Goal: Use online tool/utility: Utilize a website feature to perform a specific function

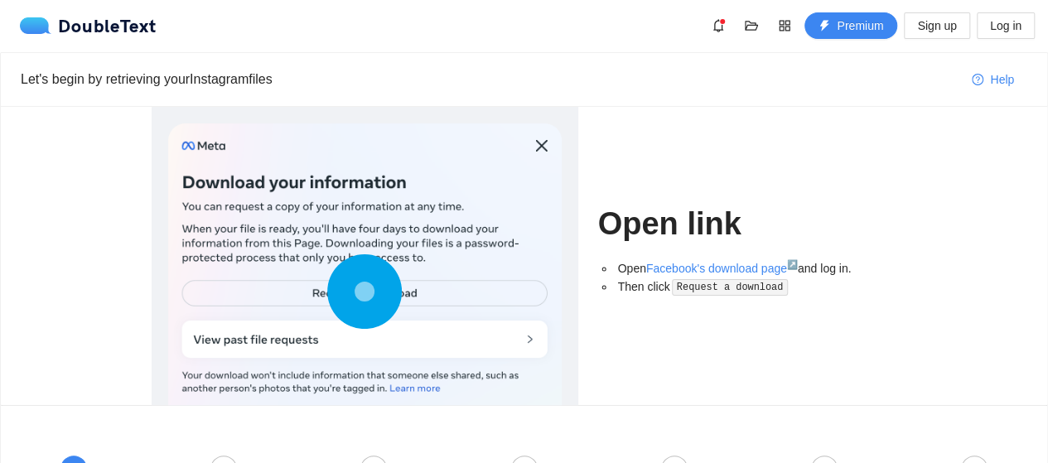
scroll to position [2, 0]
click at [209, 75] on div "Let's begin by retrieving your Instagram files" at bounding box center [490, 78] width 938 height 21
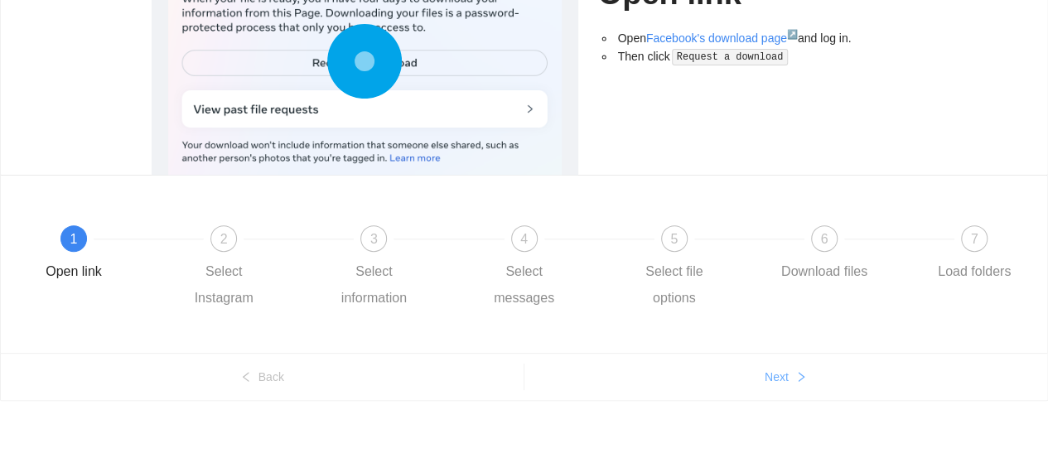
click at [789, 384] on button "Next" at bounding box center [786, 377] width 524 height 27
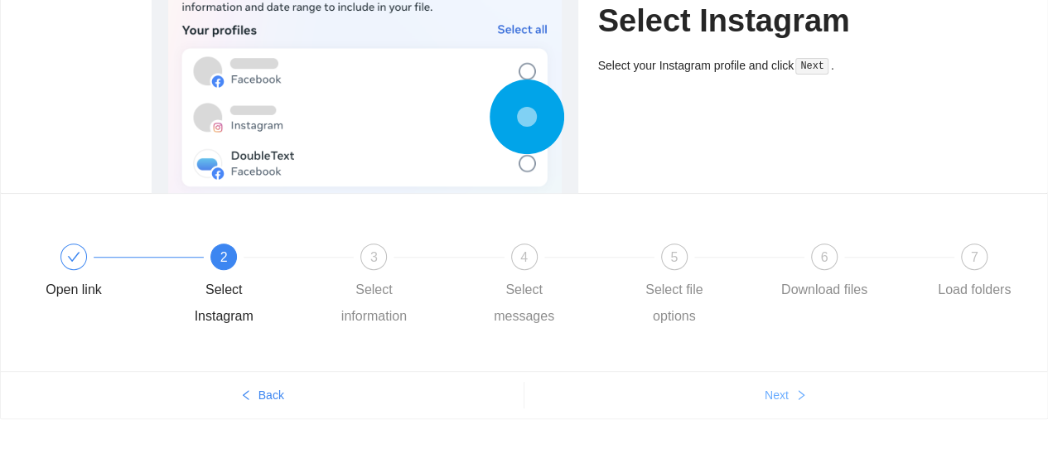
scroll to position [215, 0]
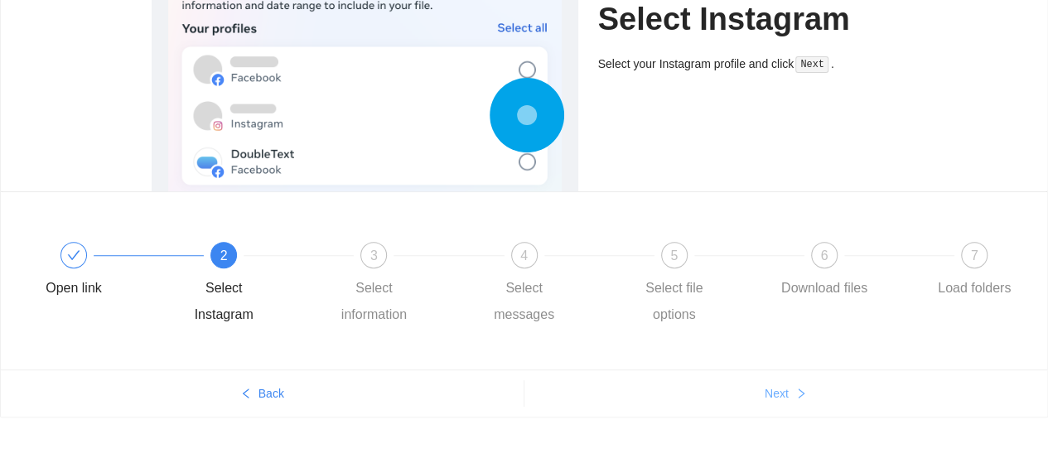
click at [786, 393] on span "Next" at bounding box center [777, 393] width 24 height 18
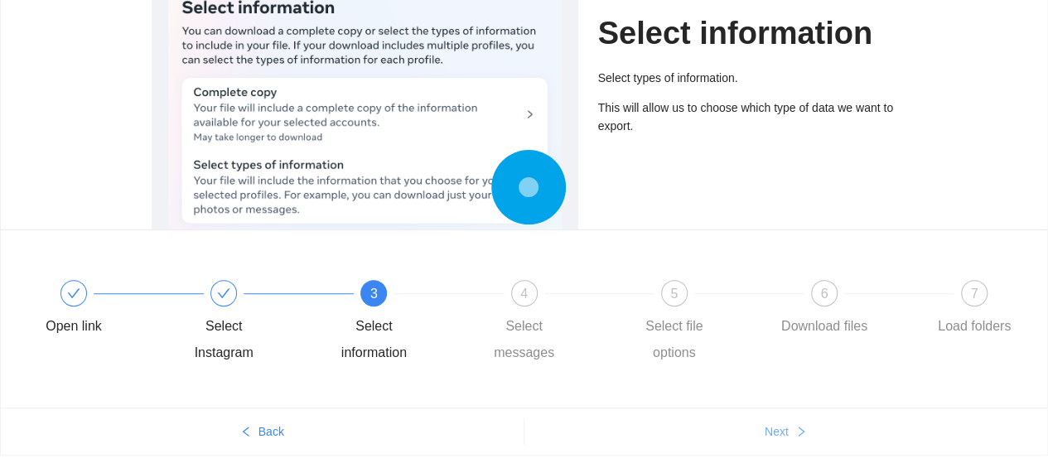
scroll to position [206, 0]
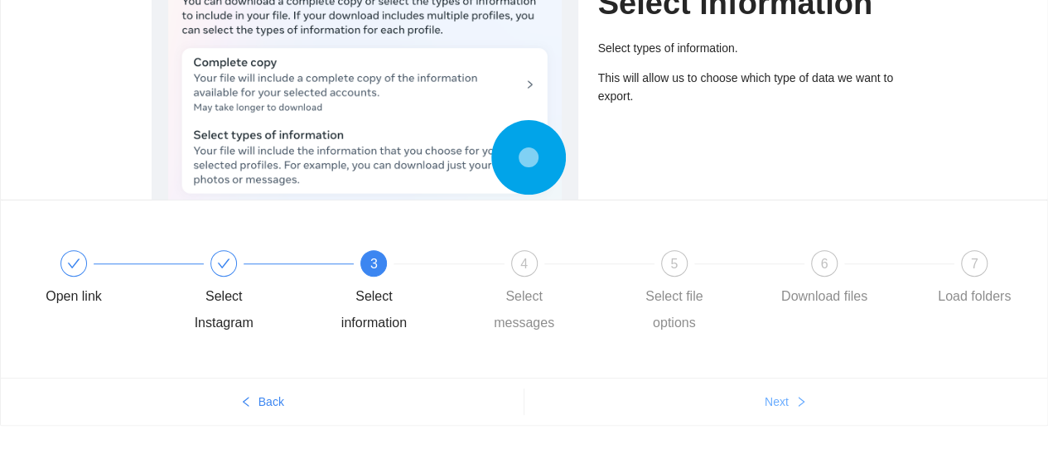
click at [789, 399] on button "Next" at bounding box center [786, 402] width 524 height 27
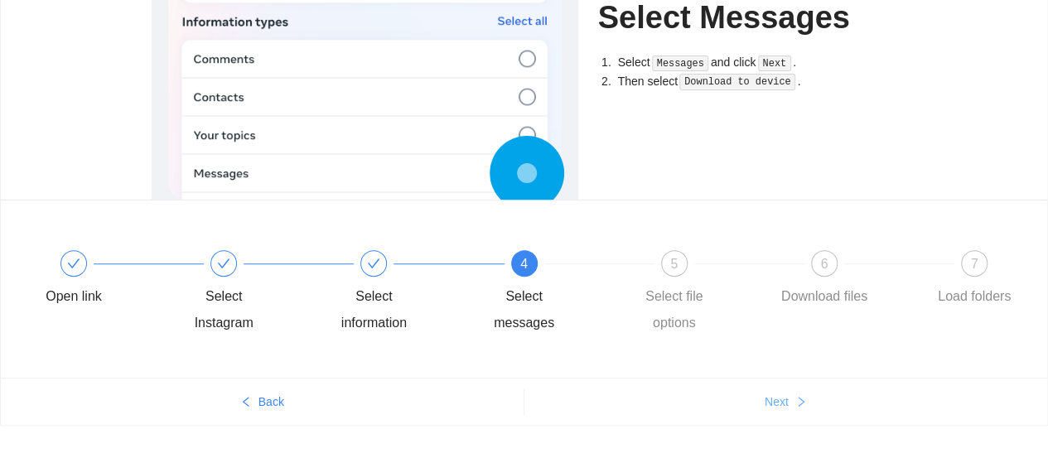
click at [789, 399] on button "Next" at bounding box center [786, 402] width 524 height 27
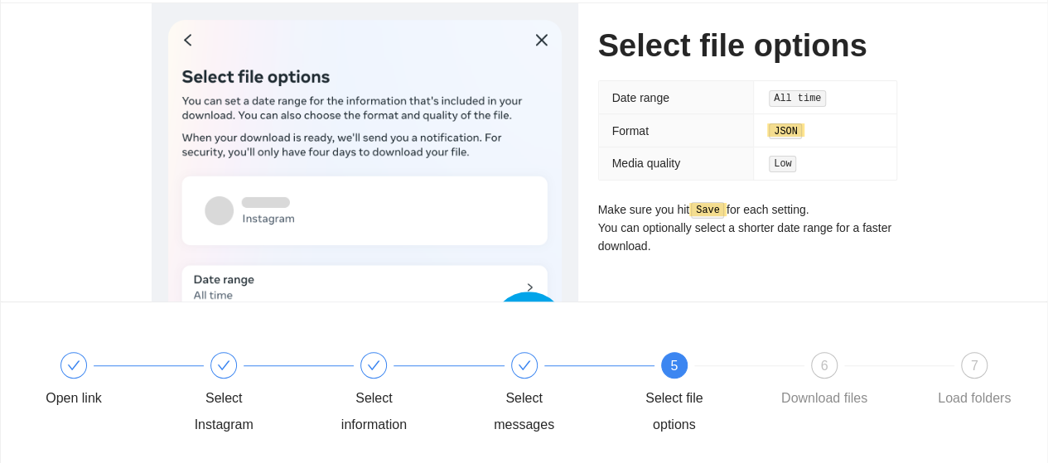
scroll to position [114, 0]
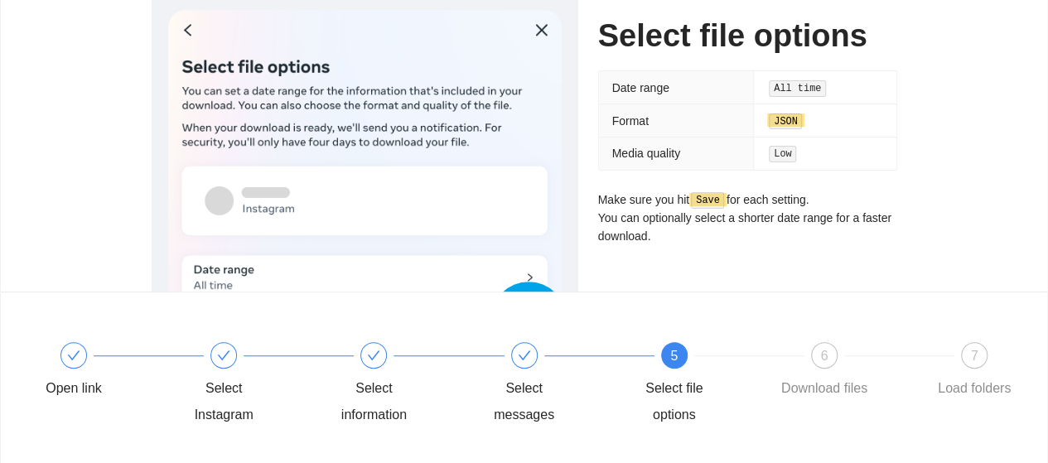
click at [787, 119] on code "JSON" at bounding box center [785, 121] width 33 height 17
click at [779, 165] on td "Low" at bounding box center [824, 153] width 142 height 32
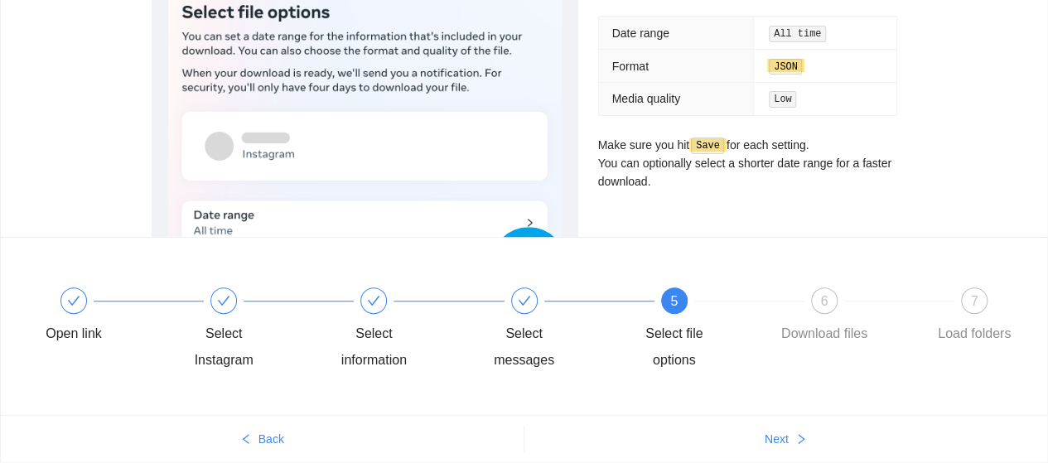
click at [720, 145] on code "Save" at bounding box center [707, 146] width 33 height 17
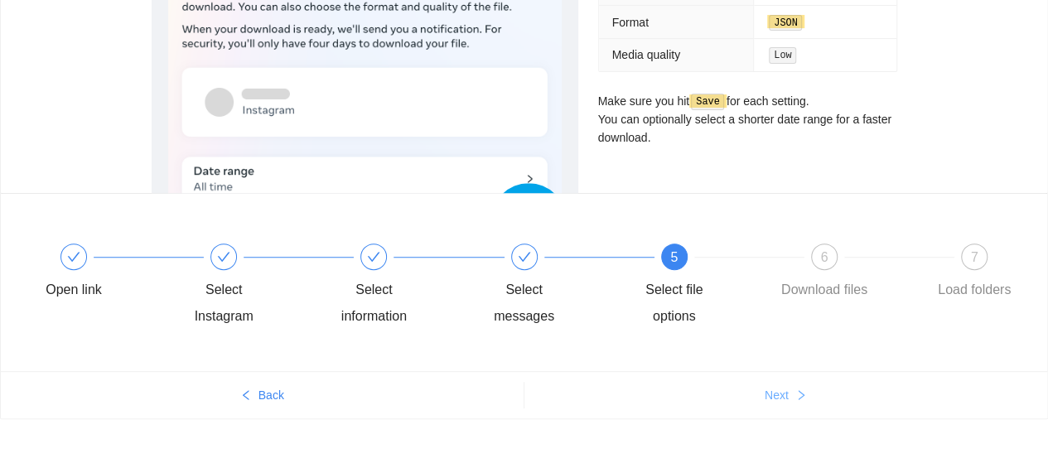
click at [804, 397] on icon "right" at bounding box center [801, 395] width 12 height 12
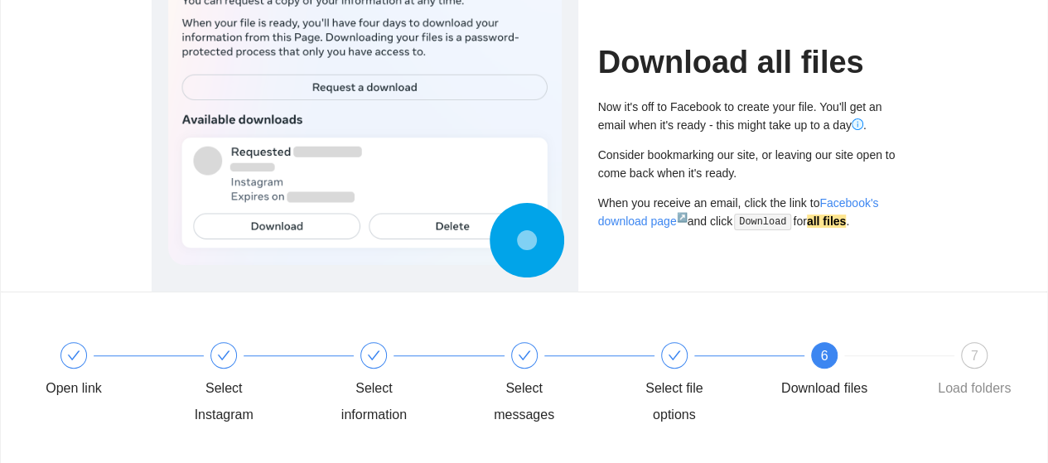
scroll to position [113, 0]
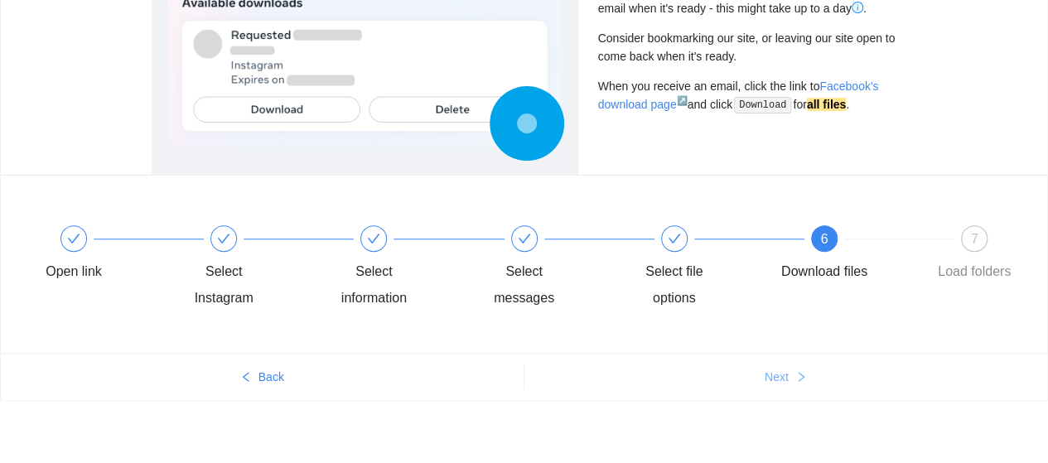
click at [790, 384] on button "Next" at bounding box center [786, 377] width 524 height 27
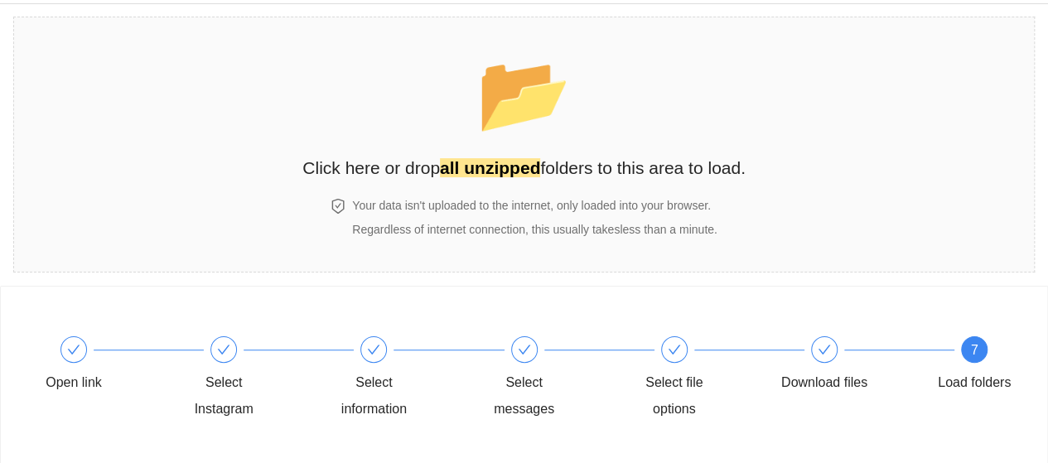
scroll to position [42, 0]
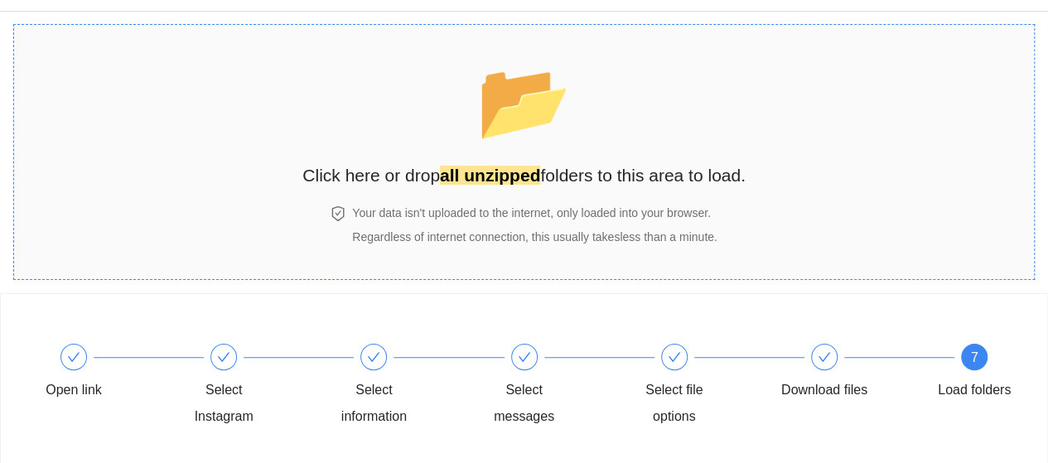
click at [473, 205] on h4 "Your data isn't uploaded to the internet, only loaded into your browser." at bounding box center [534, 213] width 364 height 18
click at [401, 273] on section "📂 Click here or drop all unzipped folders to this area to load. Your data isn't…" at bounding box center [523, 152] width 1021 height 256
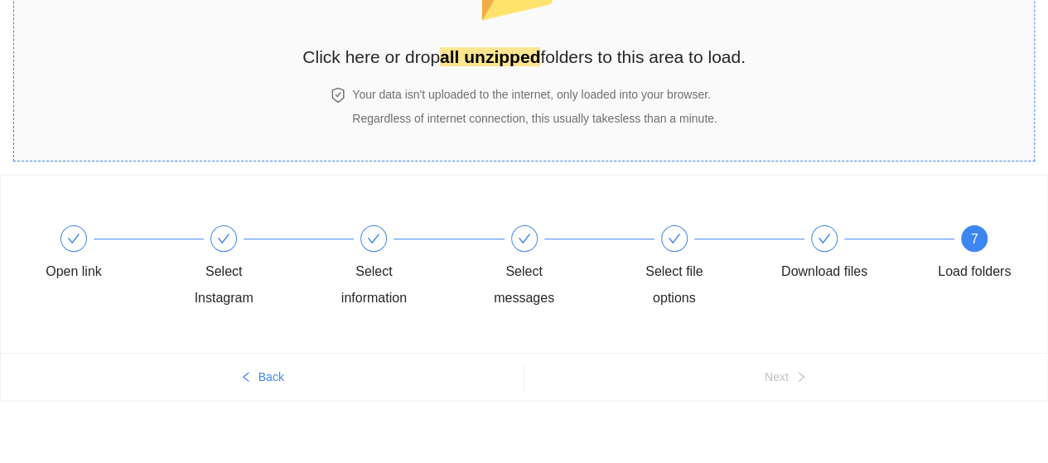
scroll to position [155, 0]
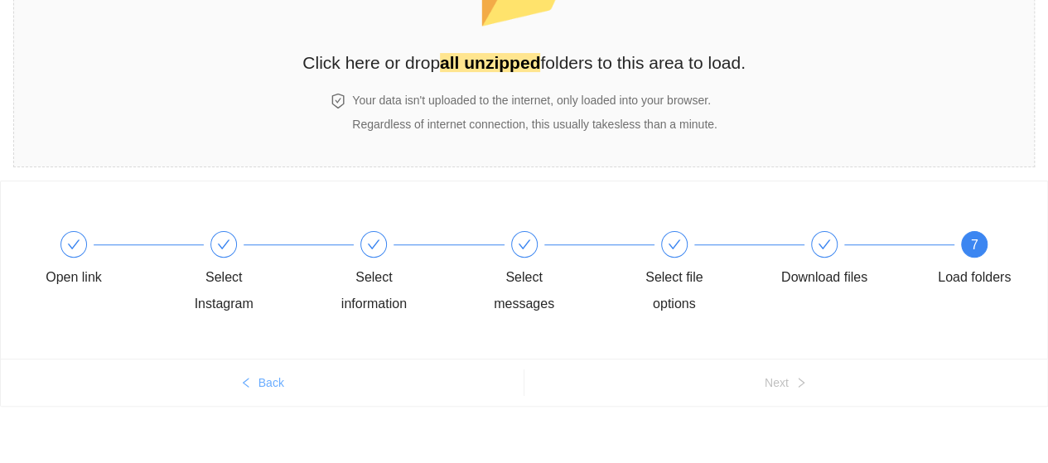
click at [260, 380] on span "Back" at bounding box center [271, 383] width 26 height 18
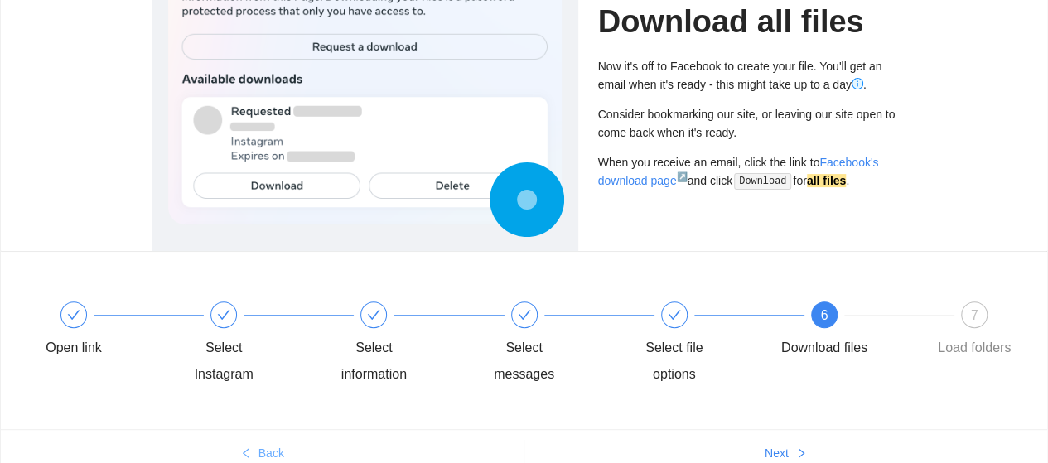
click at [260, 380] on div "Select Instagram" at bounding box center [224, 361] width 96 height 53
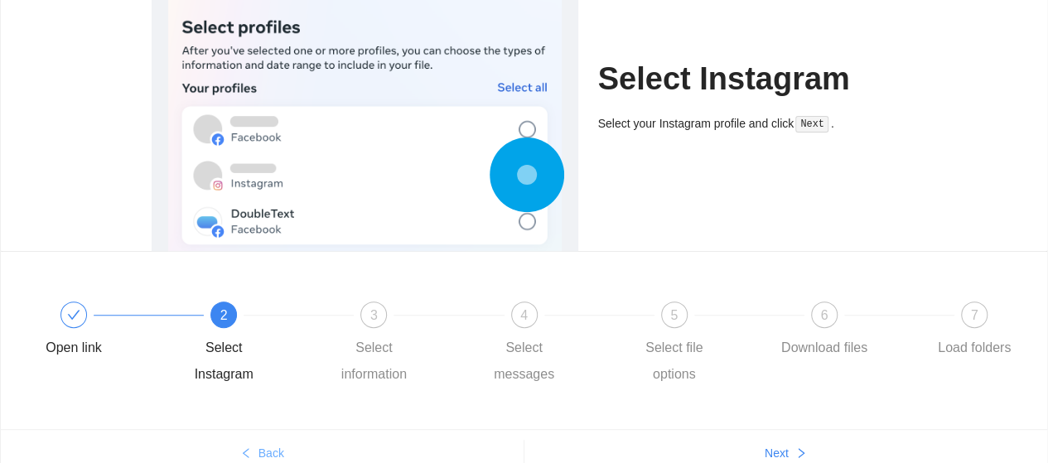
click at [256, 450] on button "Back" at bounding box center [262, 453] width 523 height 27
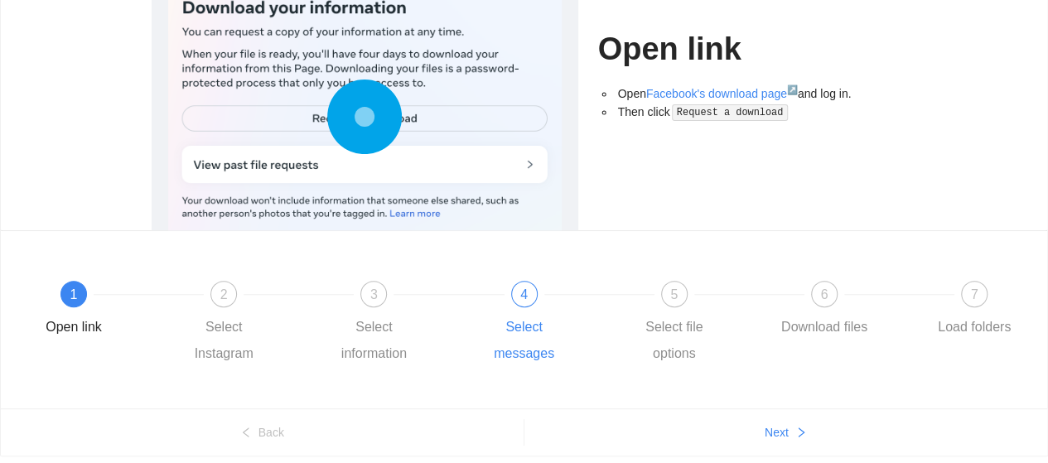
scroll to position [185, 0]
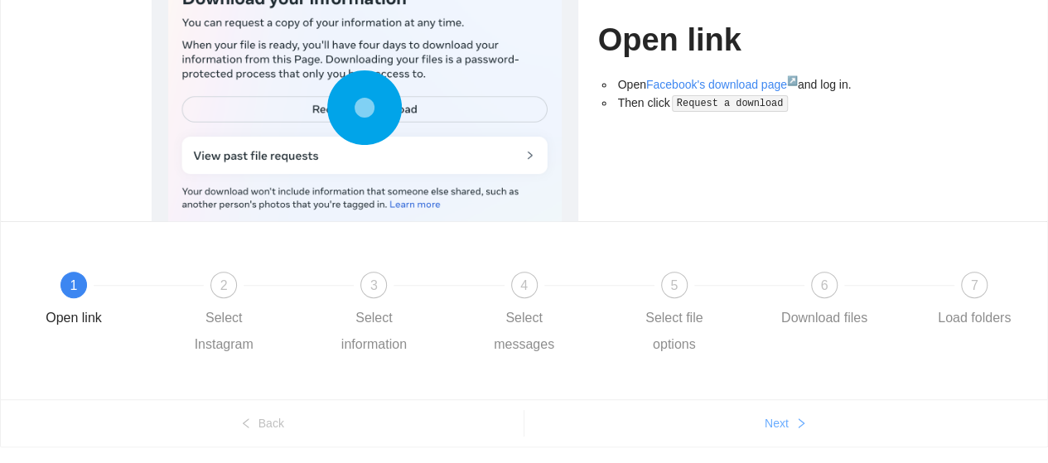
click at [779, 430] on span "Next" at bounding box center [777, 423] width 24 height 18
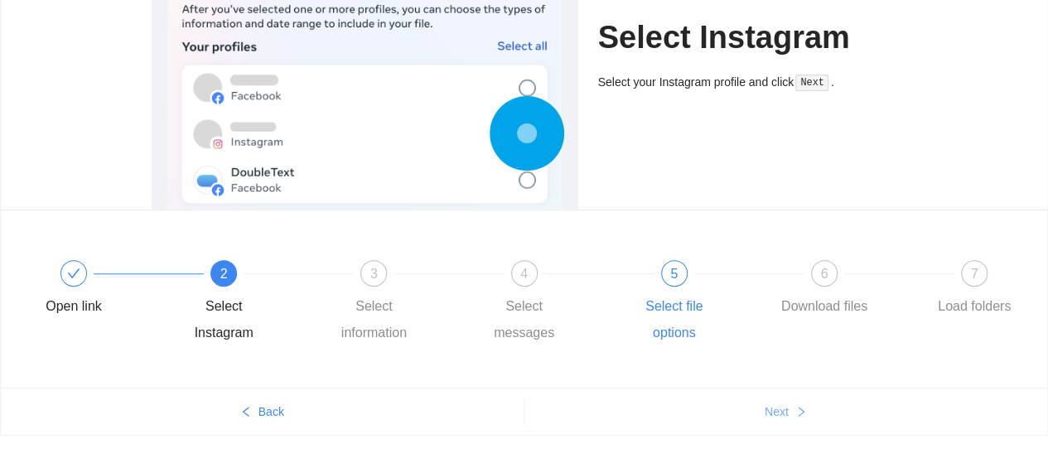
scroll to position [197, 0]
click at [791, 419] on button "Next" at bounding box center [786, 411] width 524 height 27
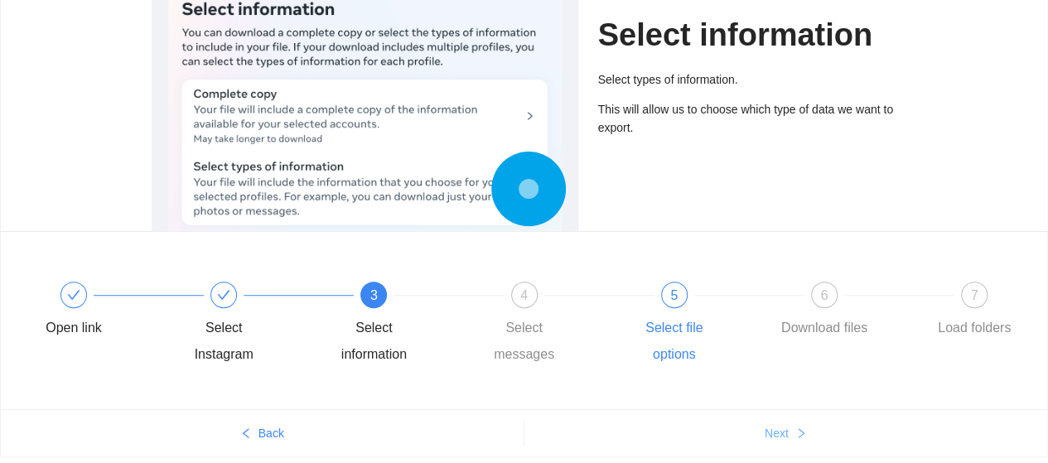
scroll to position [176, 0]
click at [768, 427] on span "Next" at bounding box center [777, 432] width 24 height 18
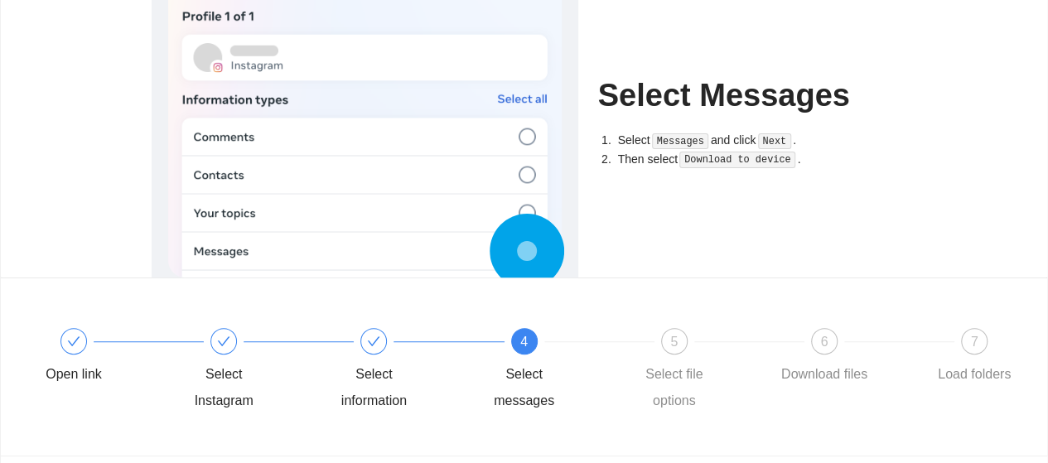
scroll to position [180, 0]
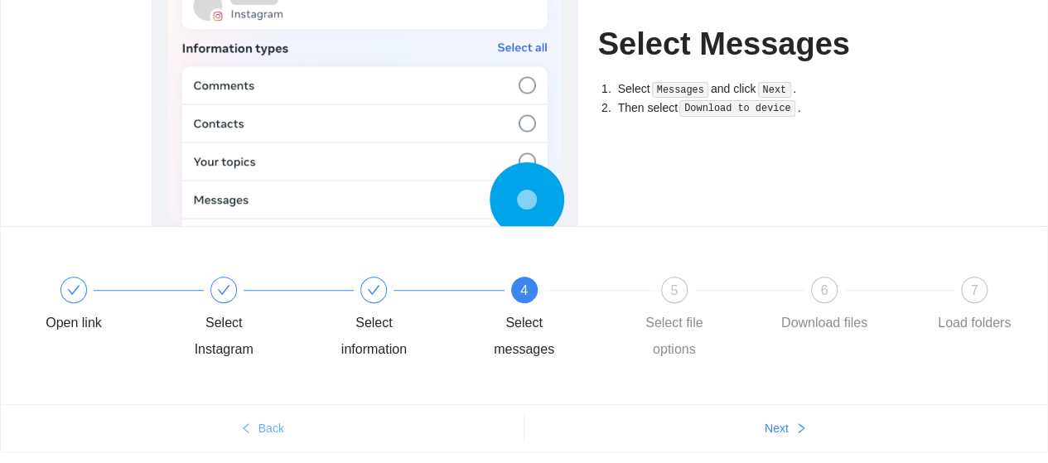
click at [265, 428] on span "Back" at bounding box center [271, 428] width 26 height 18
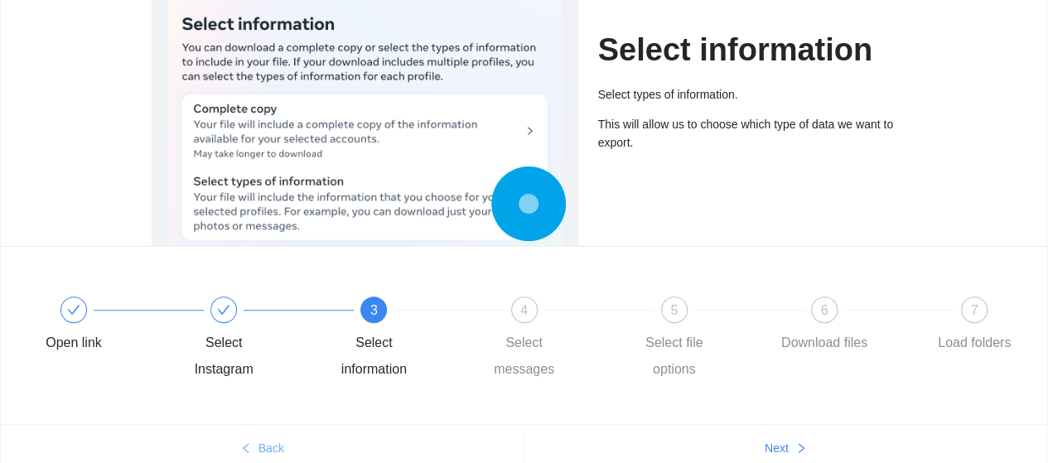
scroll to position [231, 0]
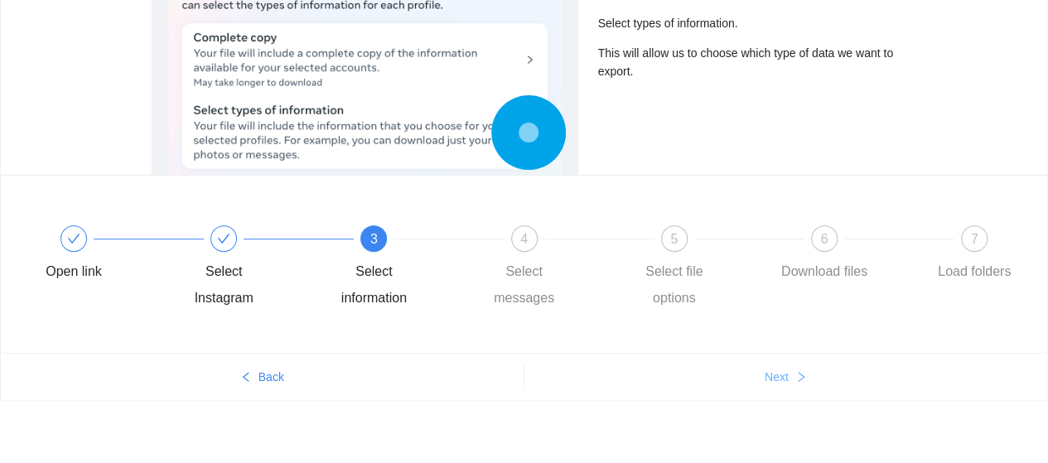
click at [760, 377] on button "Next" at bounding box center [786, 377] width 524 height 27
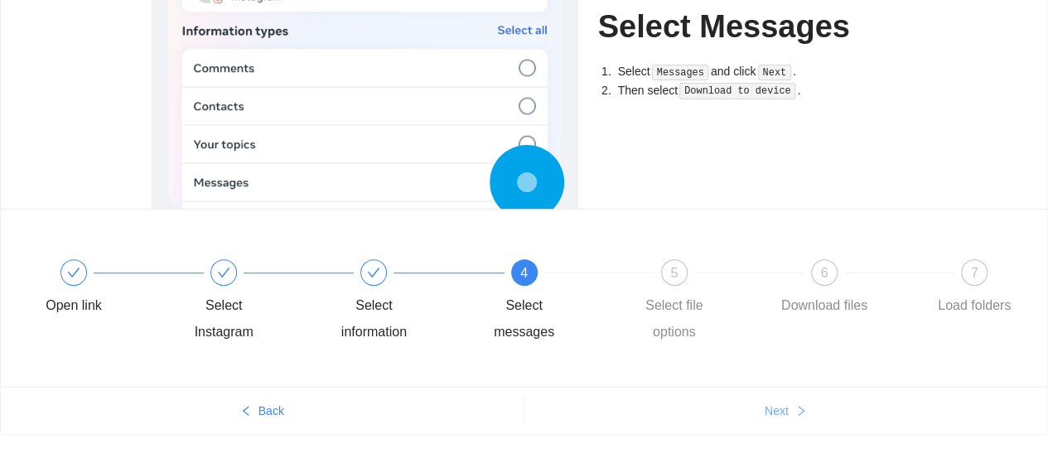
scroll to position [194, 0]
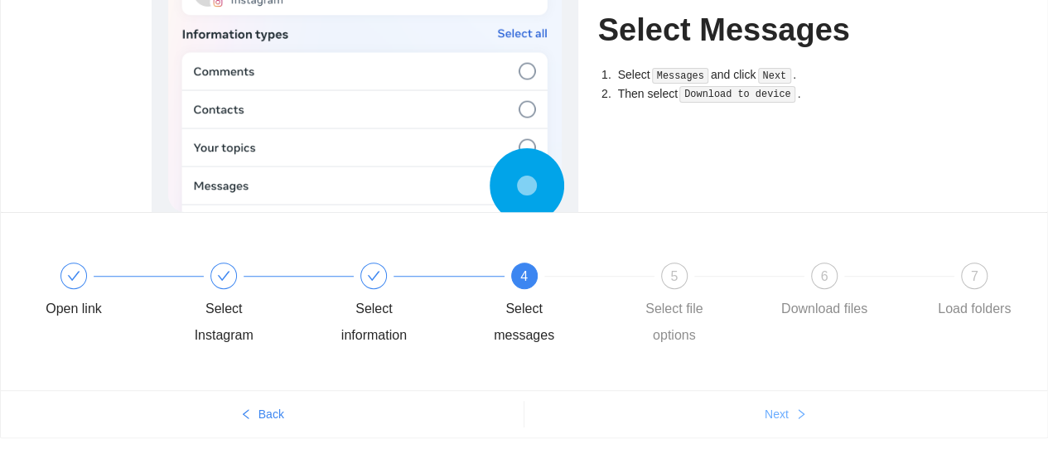
click at [777, 413] on span "Next" at bounding box center [777, 414] width 24 height 18
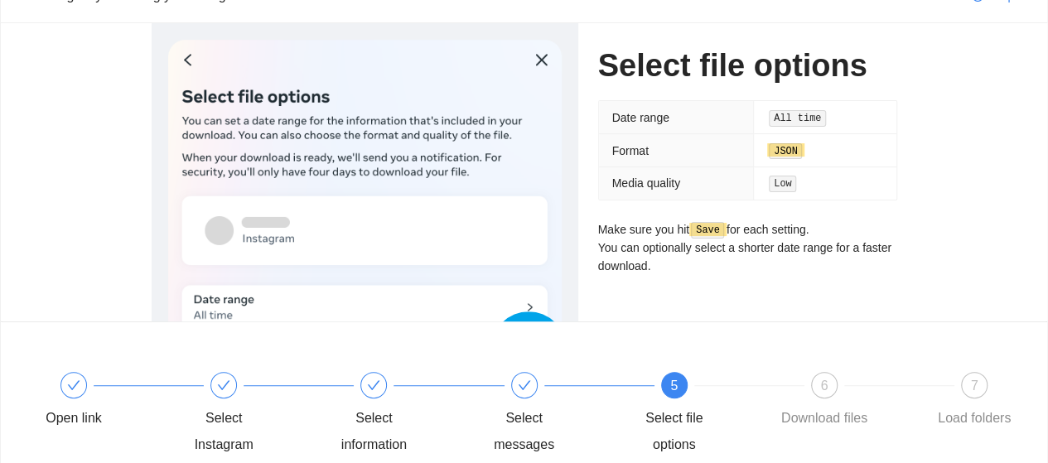
scroll to position [231, 0]
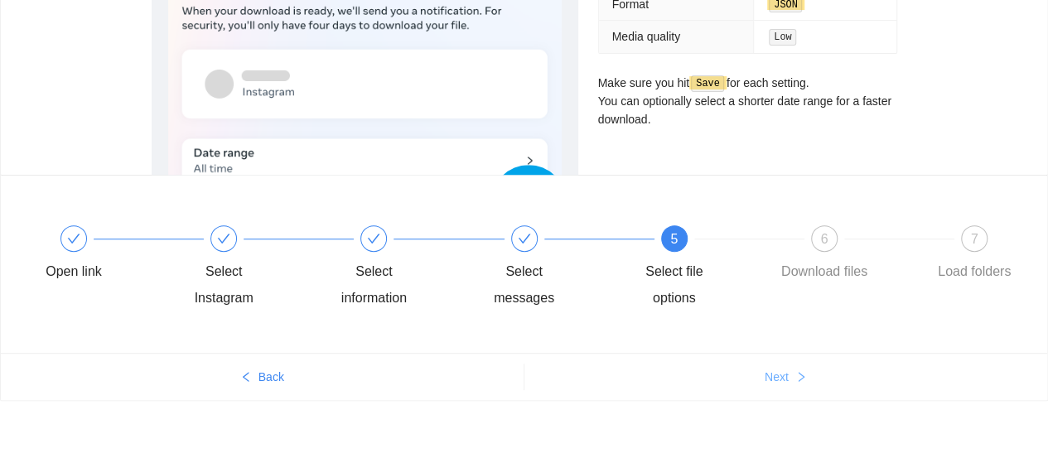
click at [775, 377] on span "Next" at bounding box center [777, 377] width 24 height 18
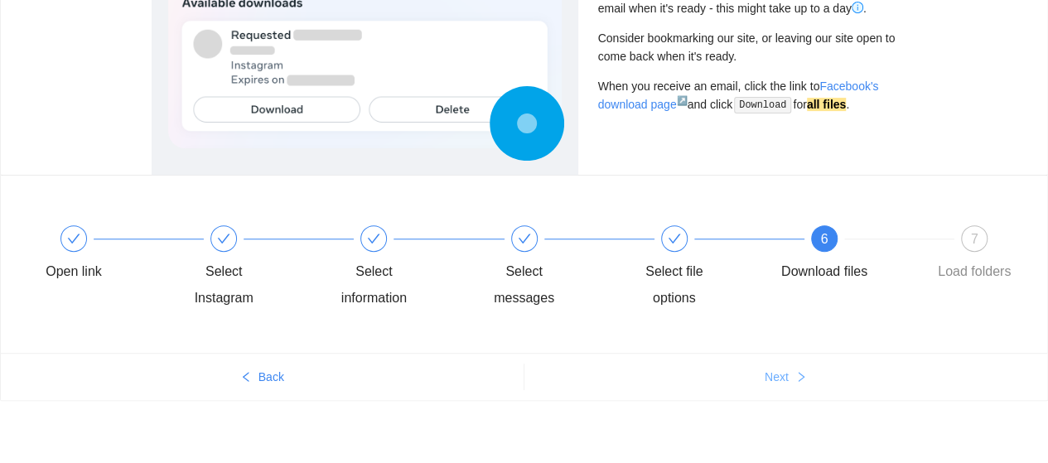
click at [779, 375] on span "Next" at bounding box center [777, 377] width 24 height 18
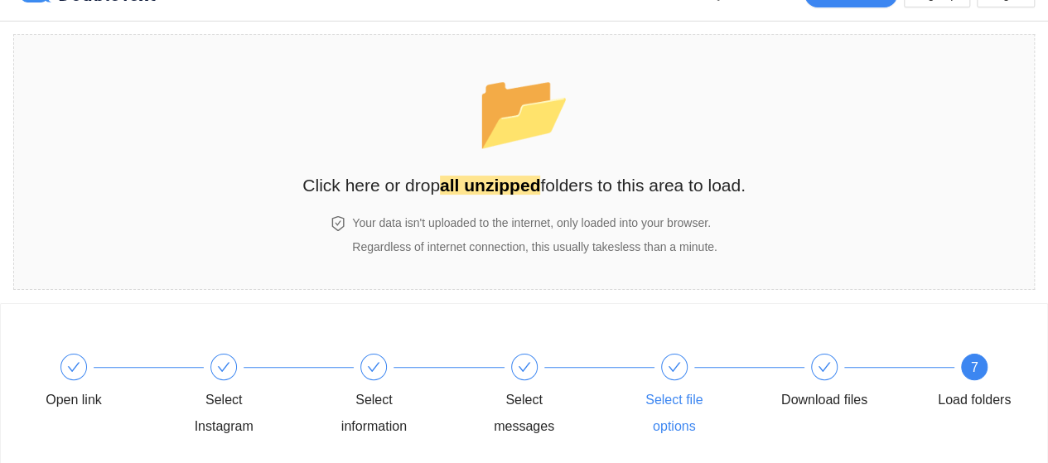
scroll to position [0, 0]
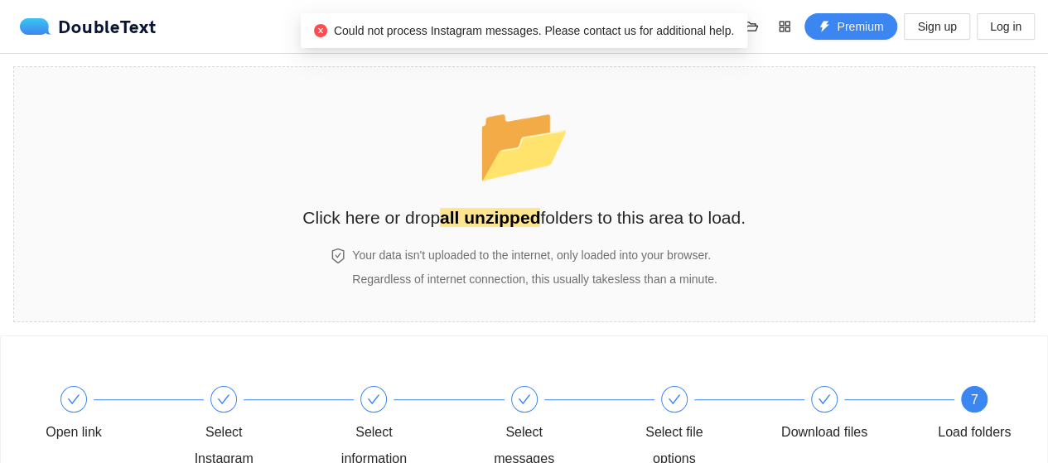
click at [878, 325] on div "📂 Click here or drop all unzipped folders to this area to load. Your data isn't…" at bounding box center [524, 194] width 1048 height 282
click at [350, 266] on div "Your data isn't uploaded to the internet, only loaded into your browser. Regard…" at bounding box center [534, 267] width 371 height 42
click at [738, 167] on div "📂 Click here or drop all unzipped folders to this area to load." at bounding box center [523, 157] width 443 height 147
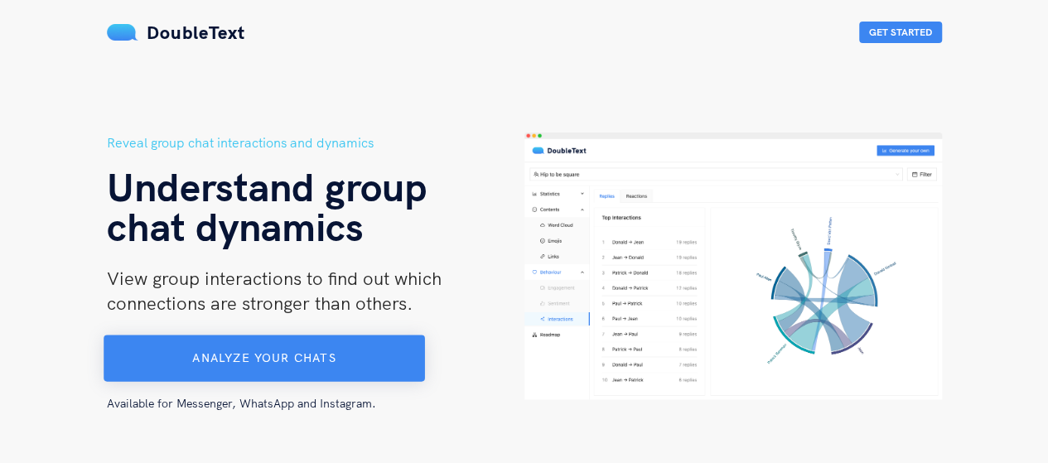
click at [305, 350] on button "Analyze your chats" at bounding box center [264, 358] width 321 height 46
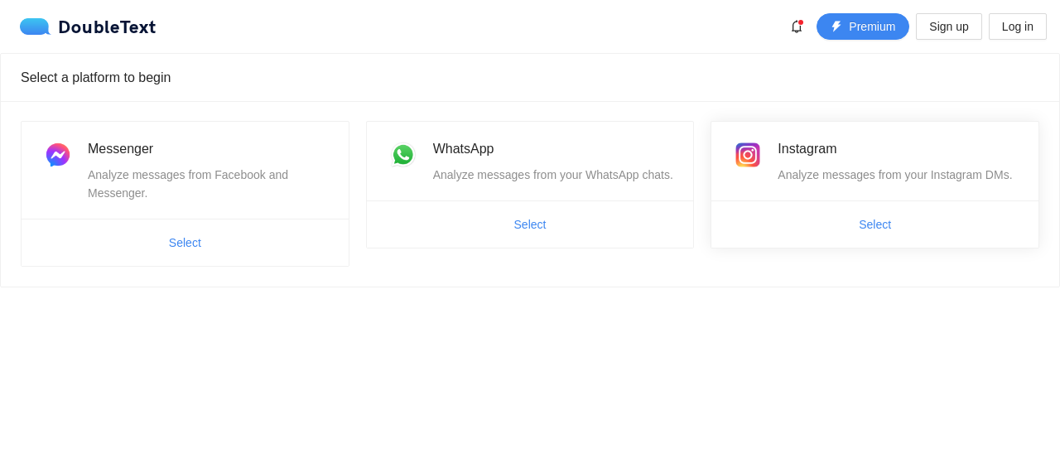
click at [863, 208] on ul "Select" at bounding box center [875, 223] width 327 height 47
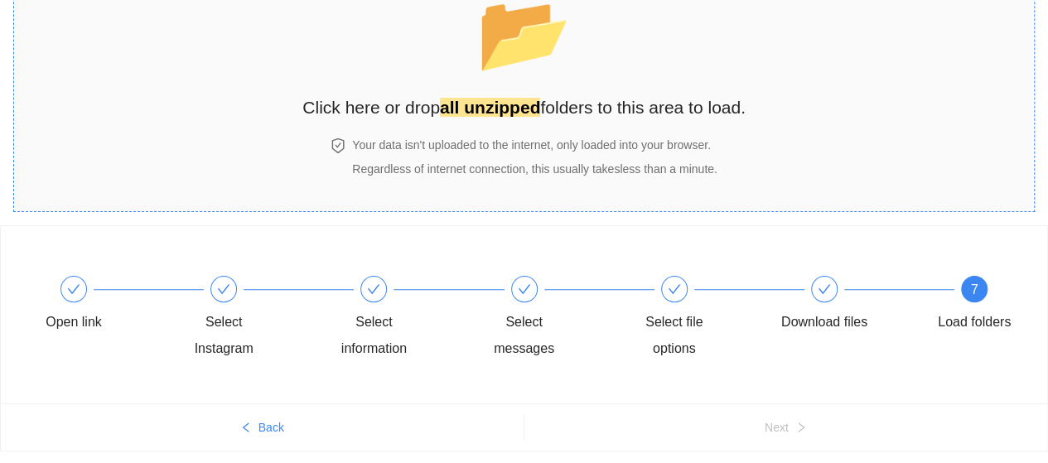
scroll to position [118, 0]
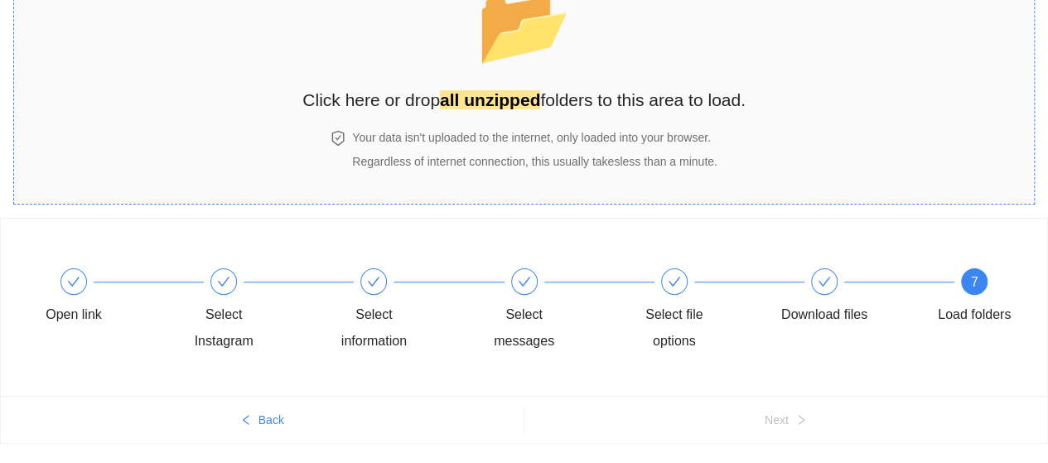
click at [563, 127] on div "📂 Click here or drop all unzipped folders to this area to load. Your data isn't…" at bounding box center [523, 76] width 443 height 221
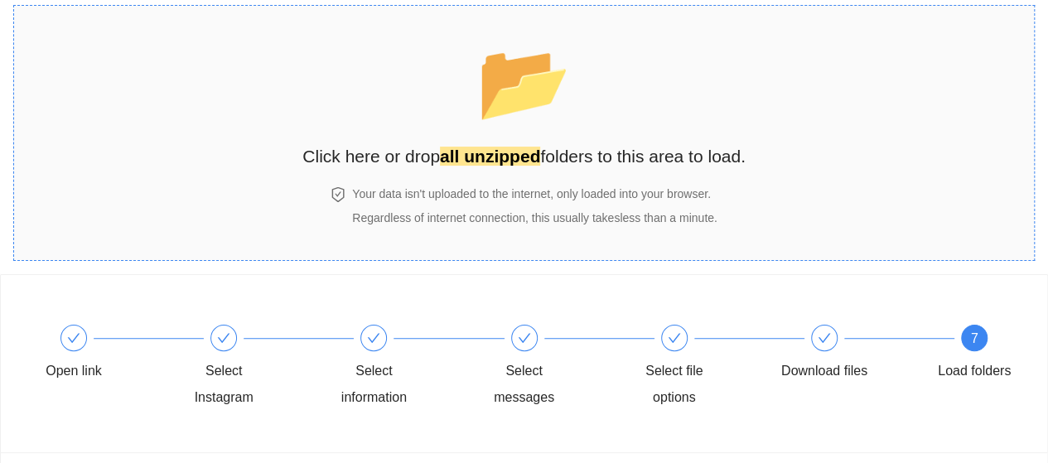
scroll to position [34, 0]
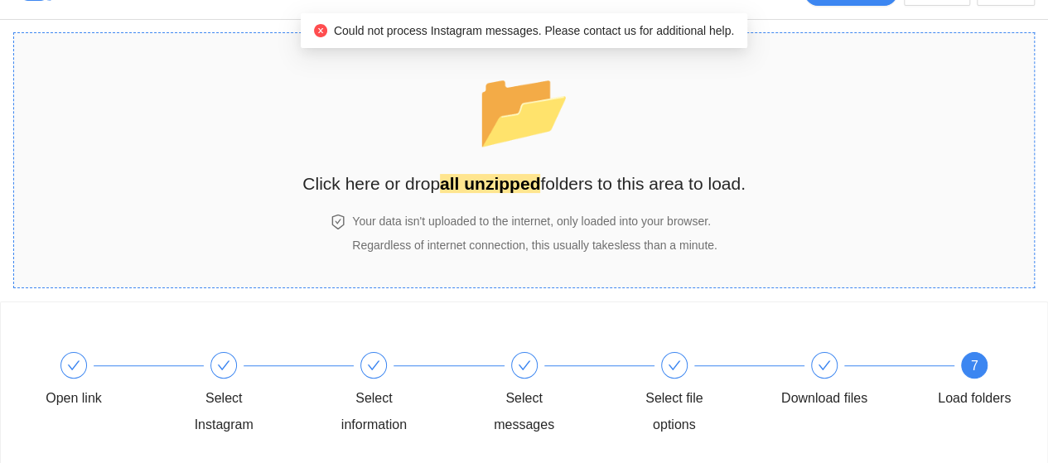
click at [635, 153] on div "📂 Click here or drop all unzipped folders to this area to load." at bounding box center [523, 123] width 443 height 147
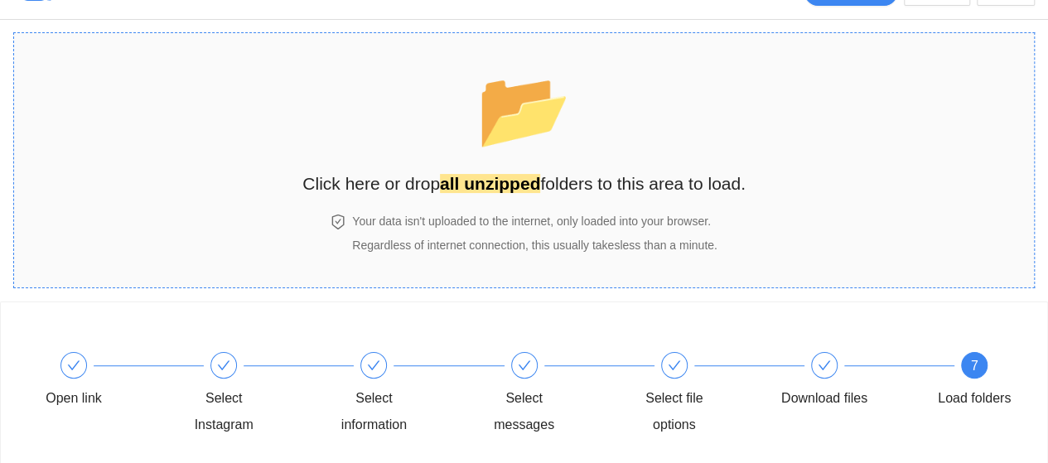
click at [500, 115] on span "📂" at bounding box center [523, 109] width 95 height 84
click at [586, 127] on div "📂 Click here or drop all unzipped folders to this area to load." at bounding box center [523, 123] width 443 height 147
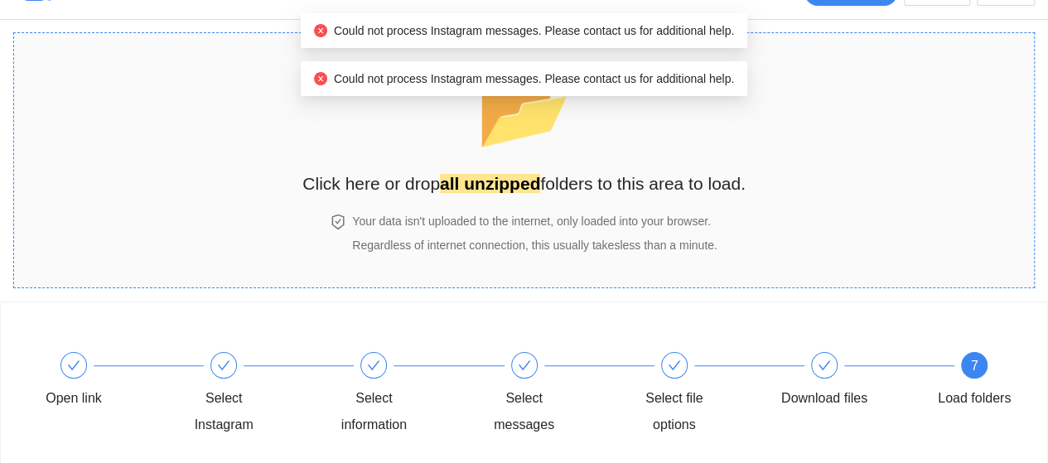
click at [486, 135] on span "📂" at bounding box center [523, 109] width 95 height 84
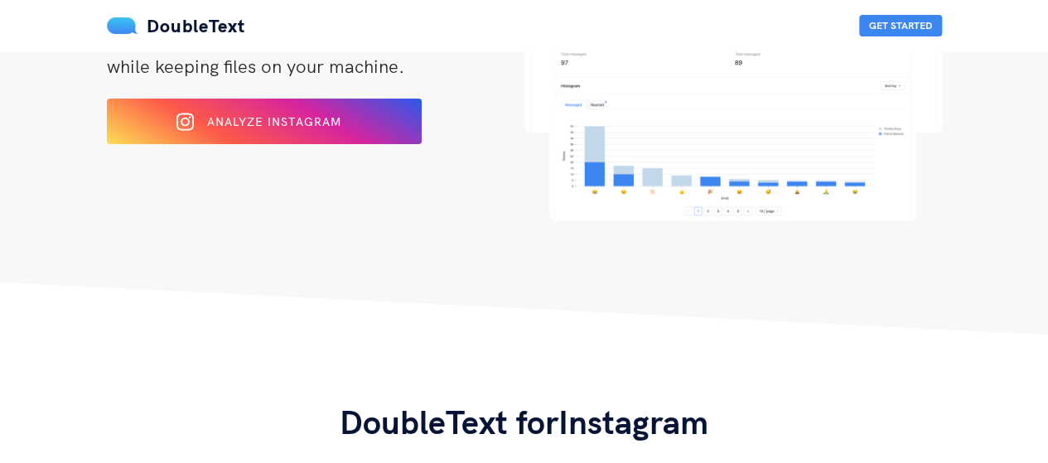
scroll to position [236, 0]
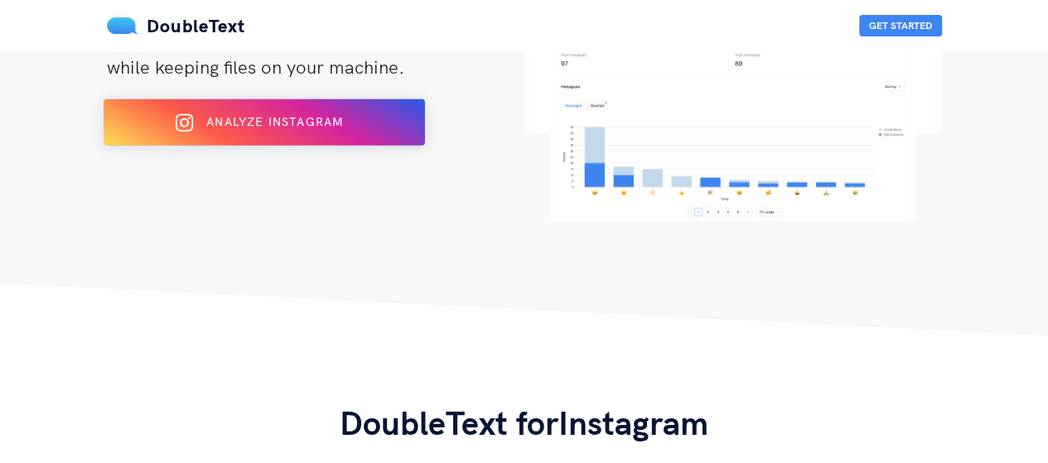
click at [316, 118] on span "Analyze Instagram" at bounding box center [274, 121] width 137 height 15
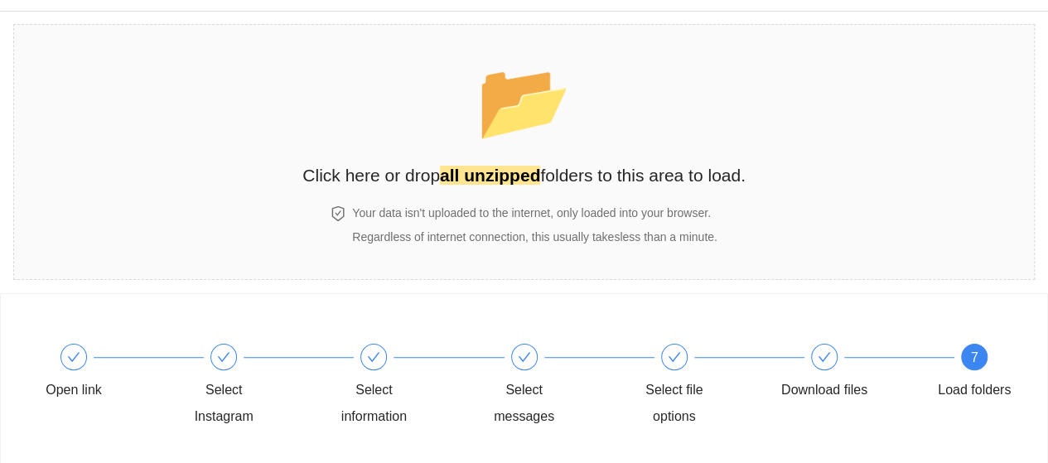
scroll to position [45, 0]
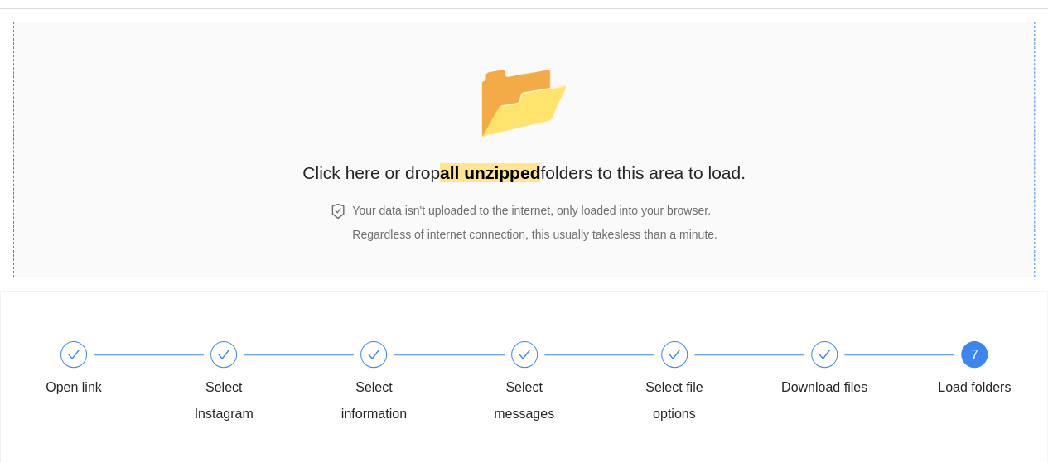
click at [474, 223] on div "Your data isn't uploaded to the internet, only loaded into your browser. Regard…" at bounding box center [534, 222] width 371 height 42
